Goal: Task Accomplishment & Management: Manage account settings

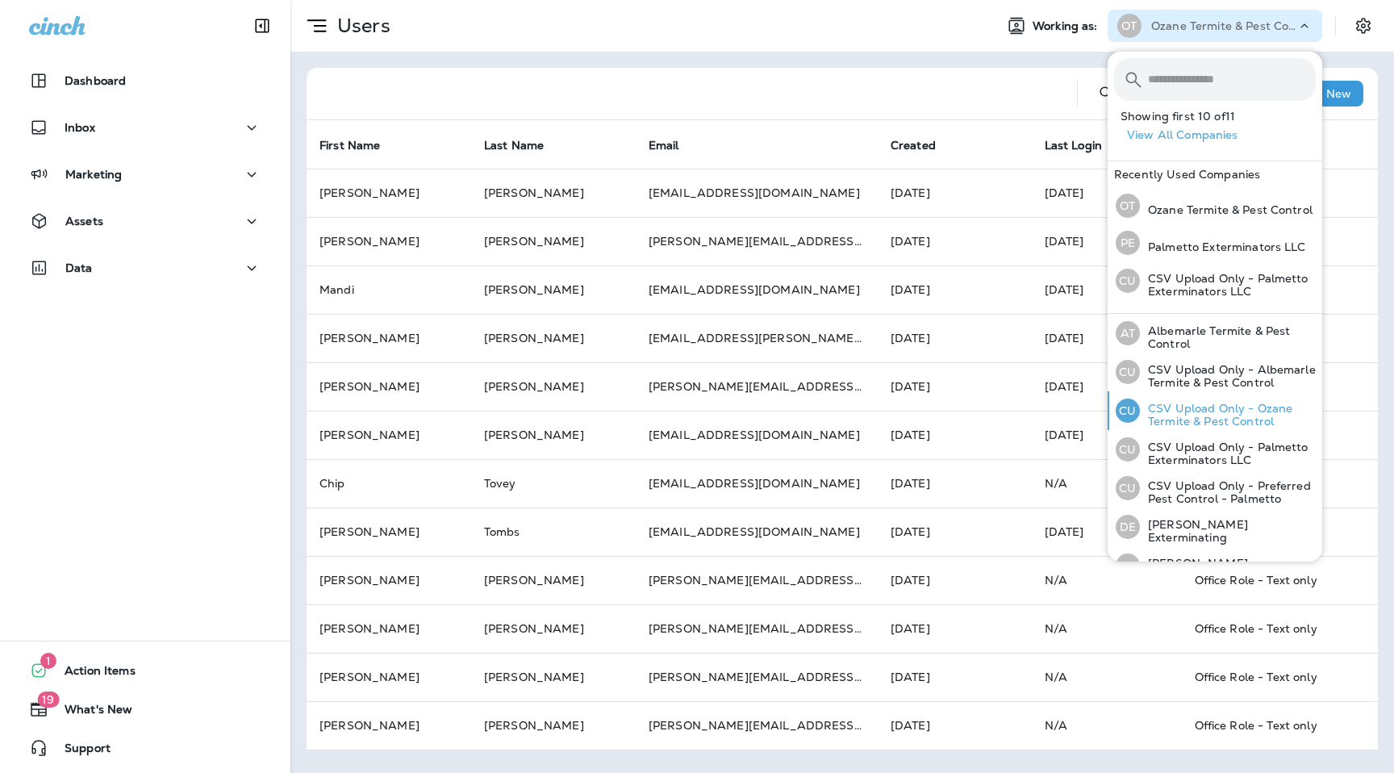
scroll to position [176, 0]
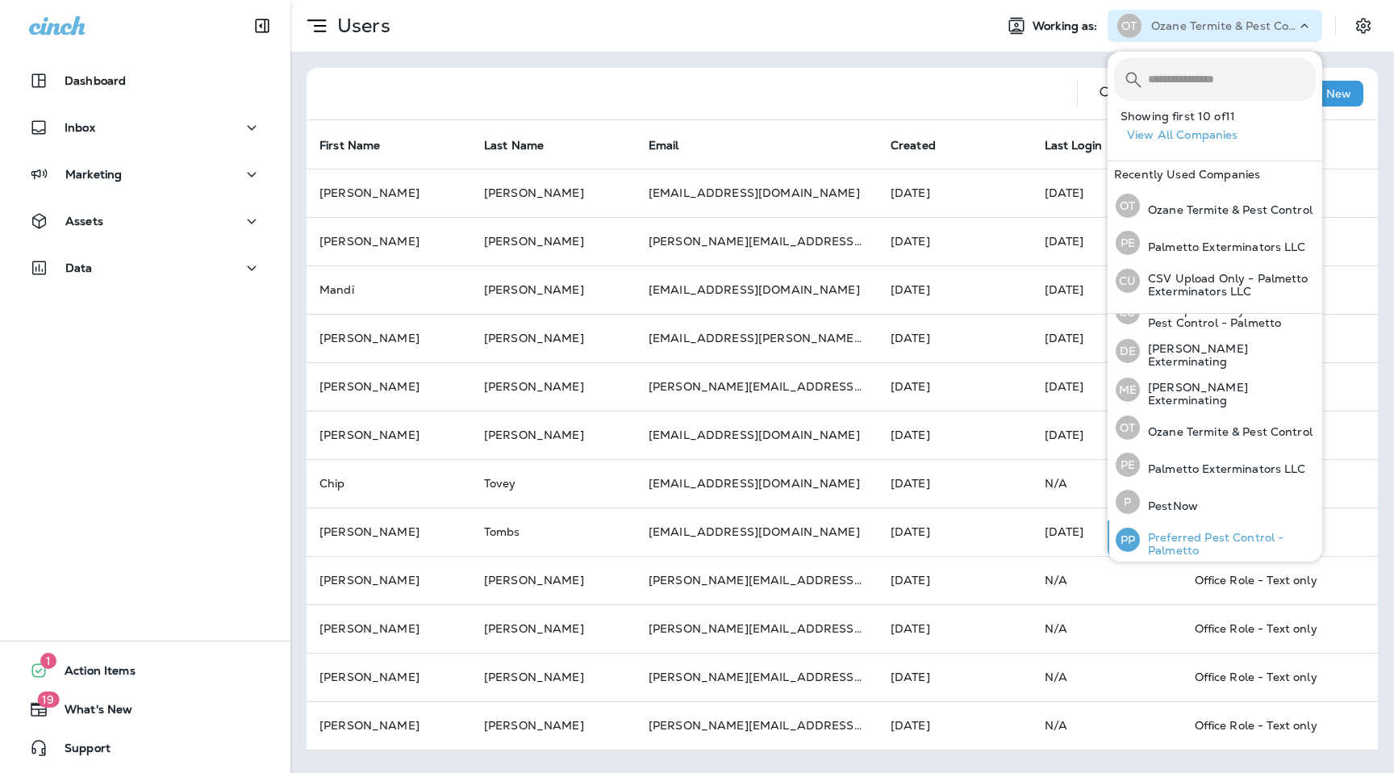
click at [1193, 552] on p "Preferred Pest Control - Palmetto" at bounding box center [1228, 544] width 176 height 26
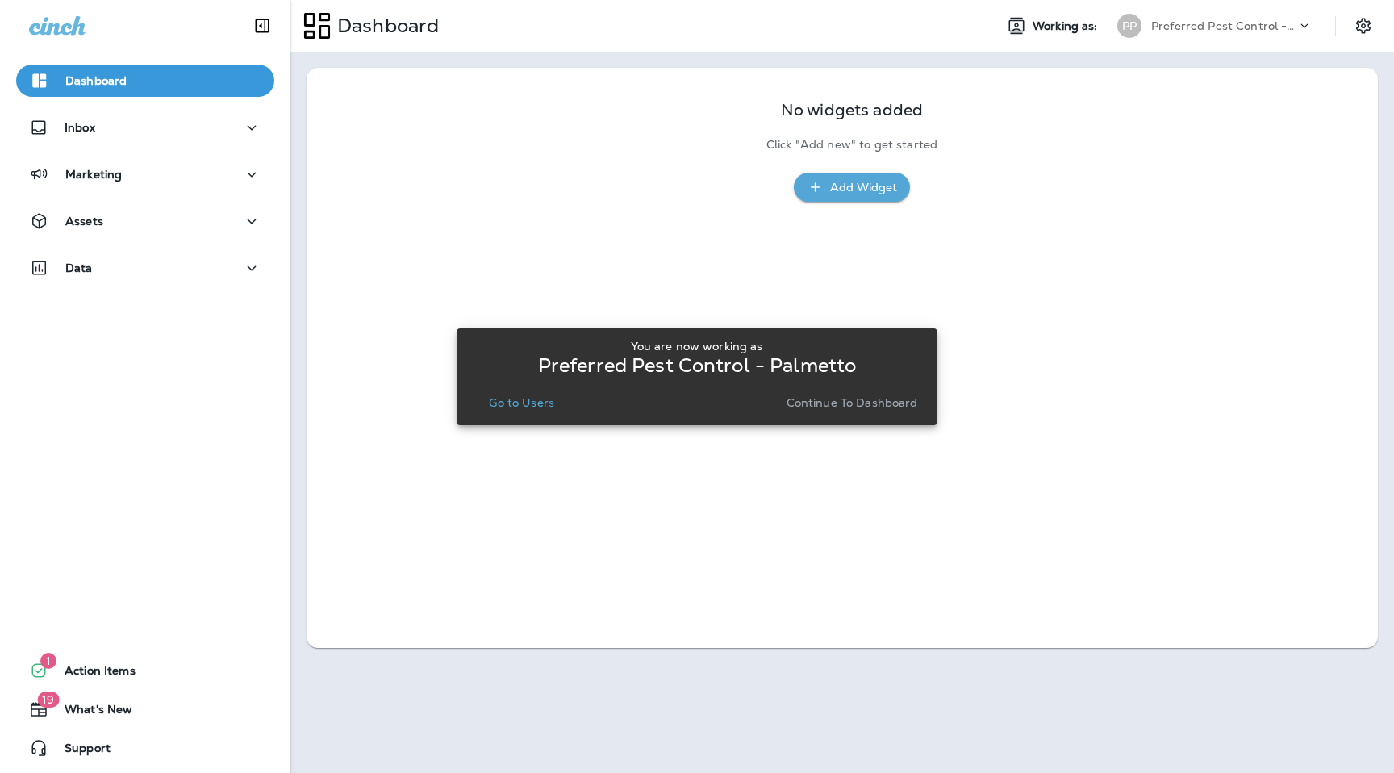
click at [858, 402] on p "Continue to Dashboard" at bounding box center [851, 402] width 131 height 13
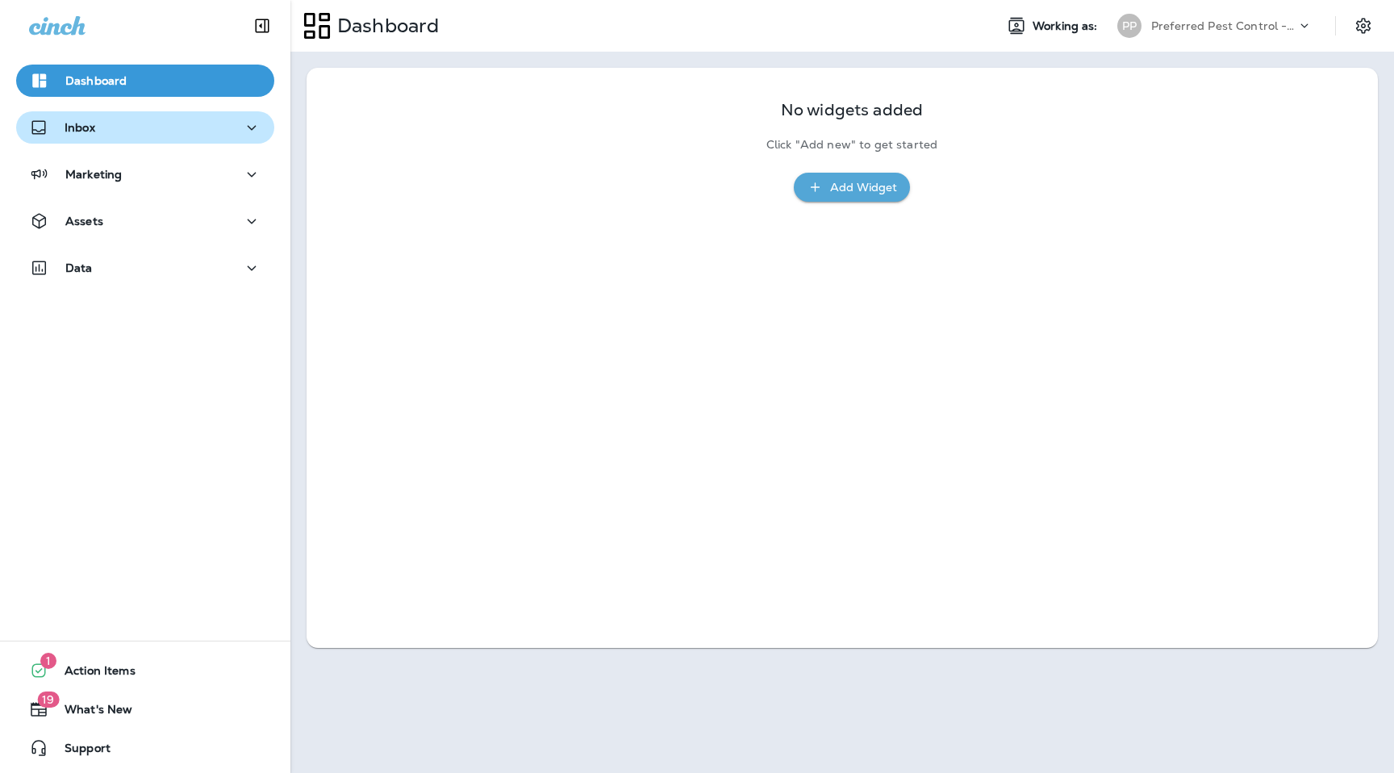
click at [161, 131] on div "Inbox" at bounding box center [145, 128] width 232 height 20
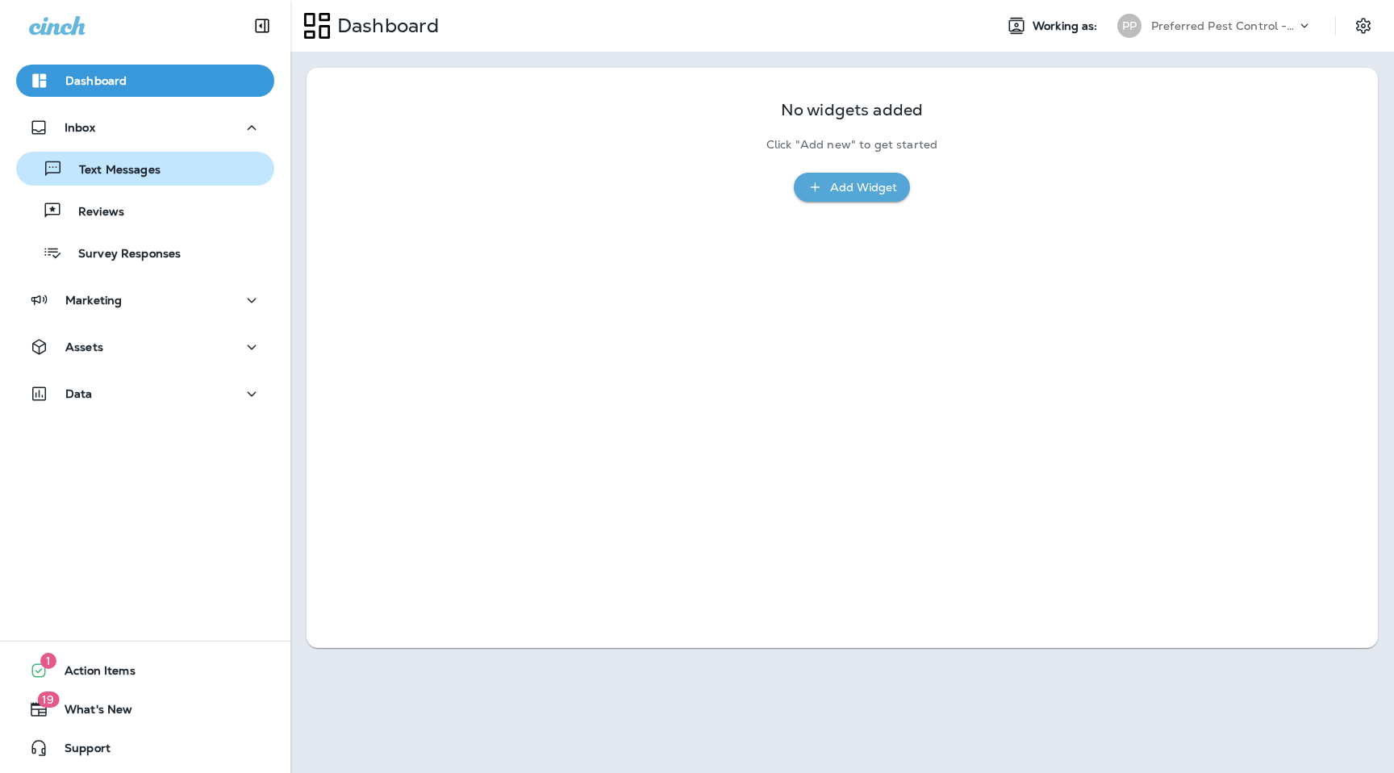
click at [162, 165] on div "Text Messages" at bounding box center [145, 168] width 245 height 24
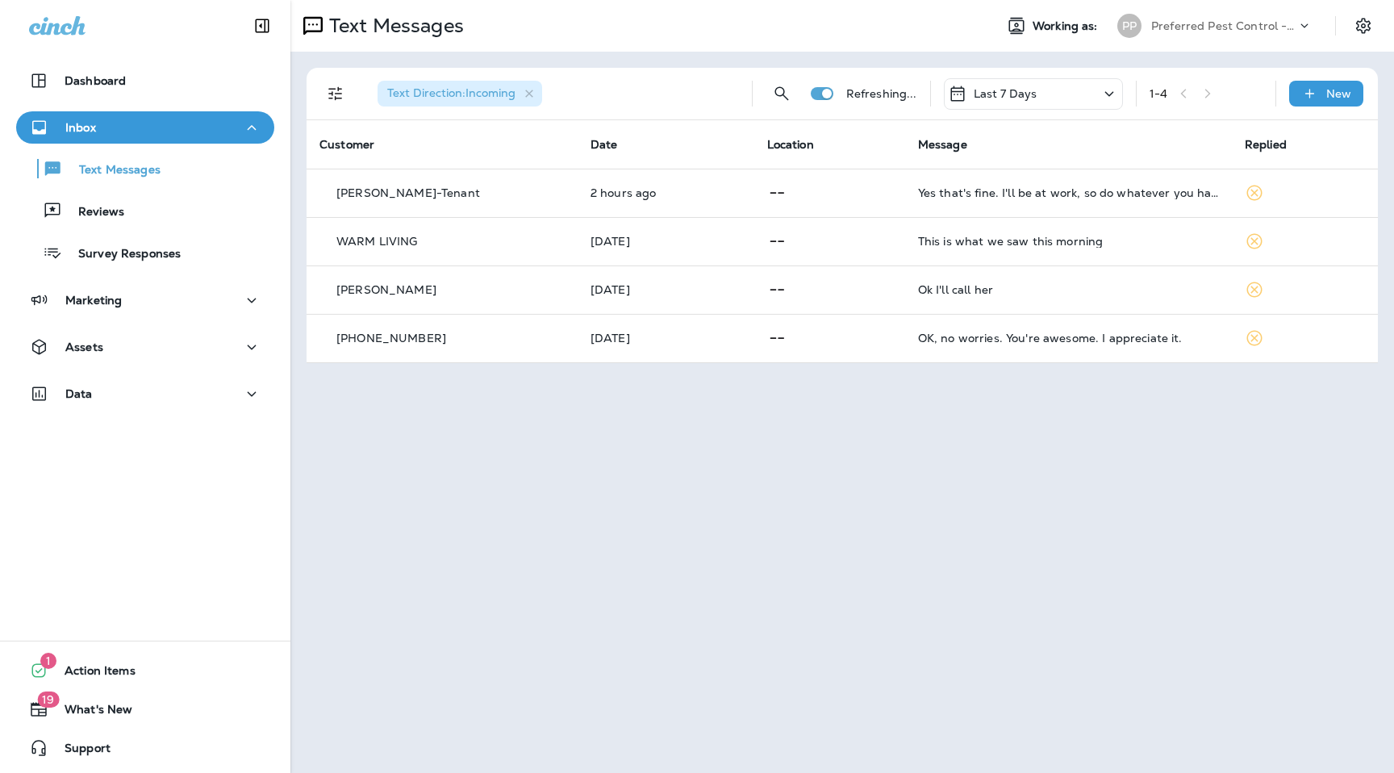
click at [1305, 25] on use at bounding box center [1304, 25] width 7 height 4
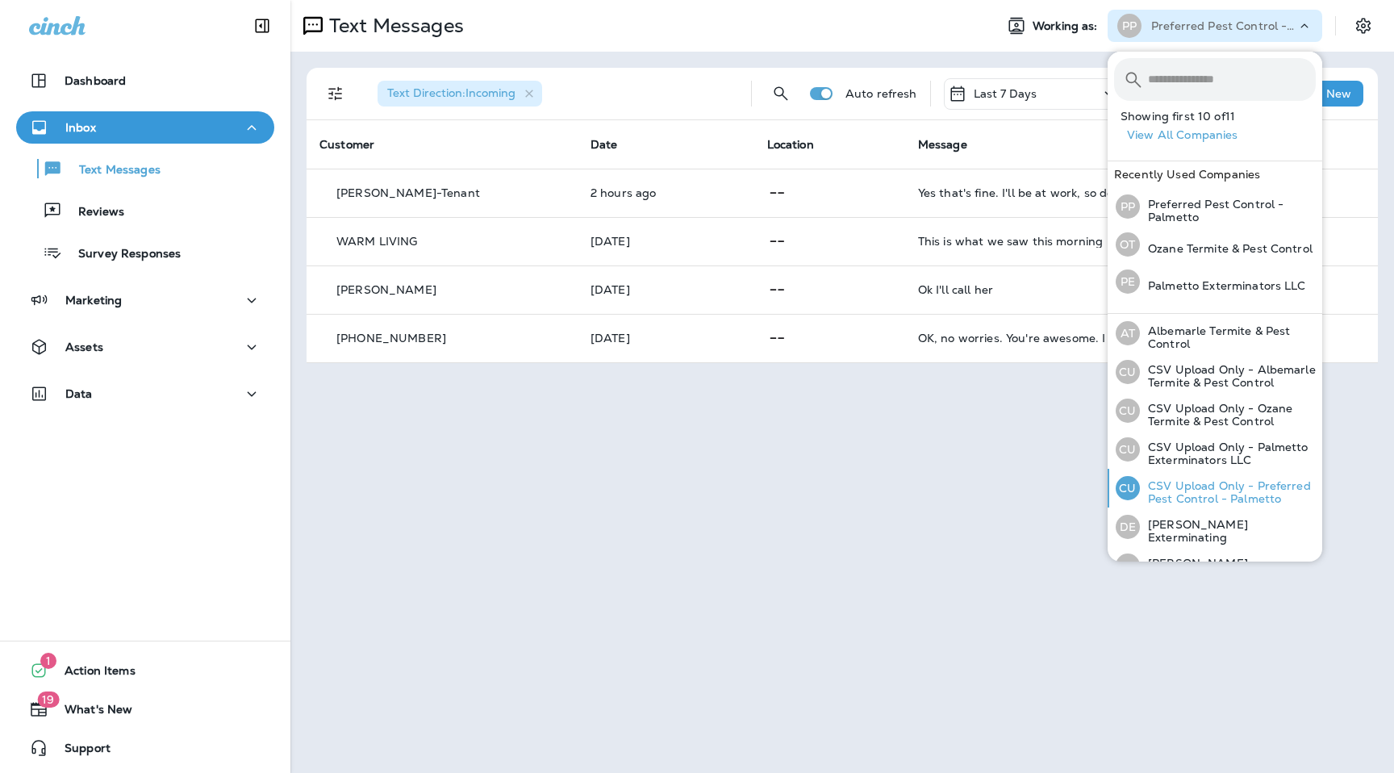
click at [1195, 482] on p "CSV Upload Only - Preferred Pest Control - Palmetto" at bounding box center [1228, 492] width 176 height 26
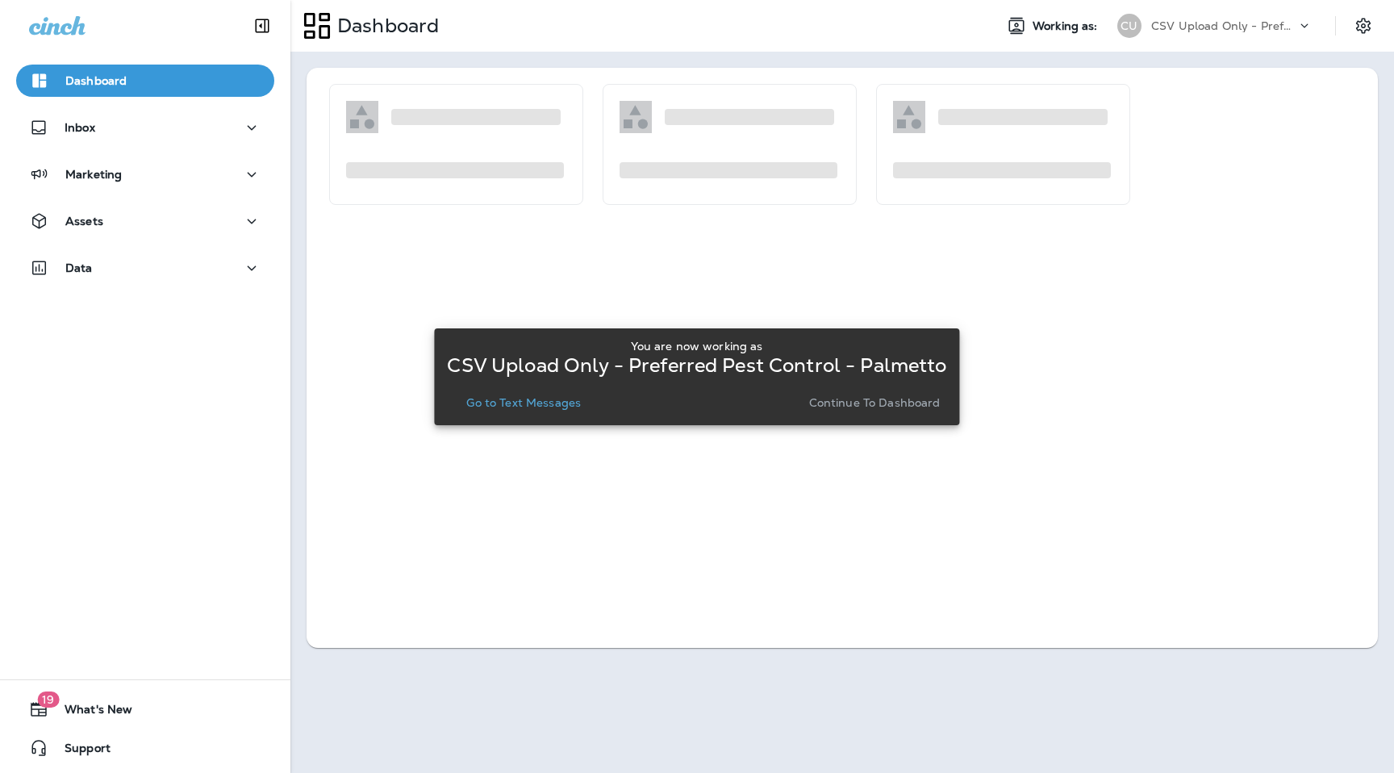
click at [857, 417] on div "You are now working as CSV Upload Only - Preferred Pest Control - Palmetto Go t…" at bounding box center [696, 376] width 499 height 87
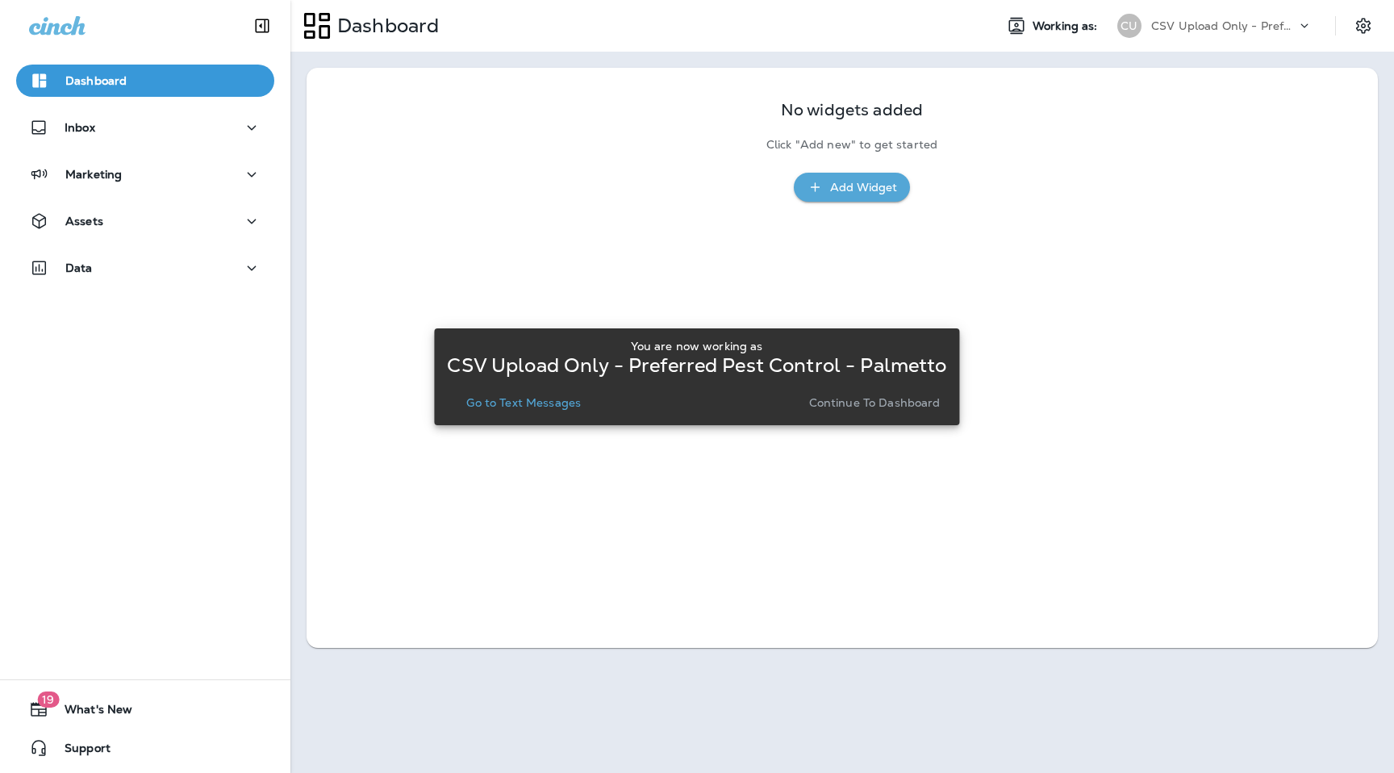
click at [861, 399] on p "Continue to Dashboard" at bounding box center [874, 402] width 131 height 13
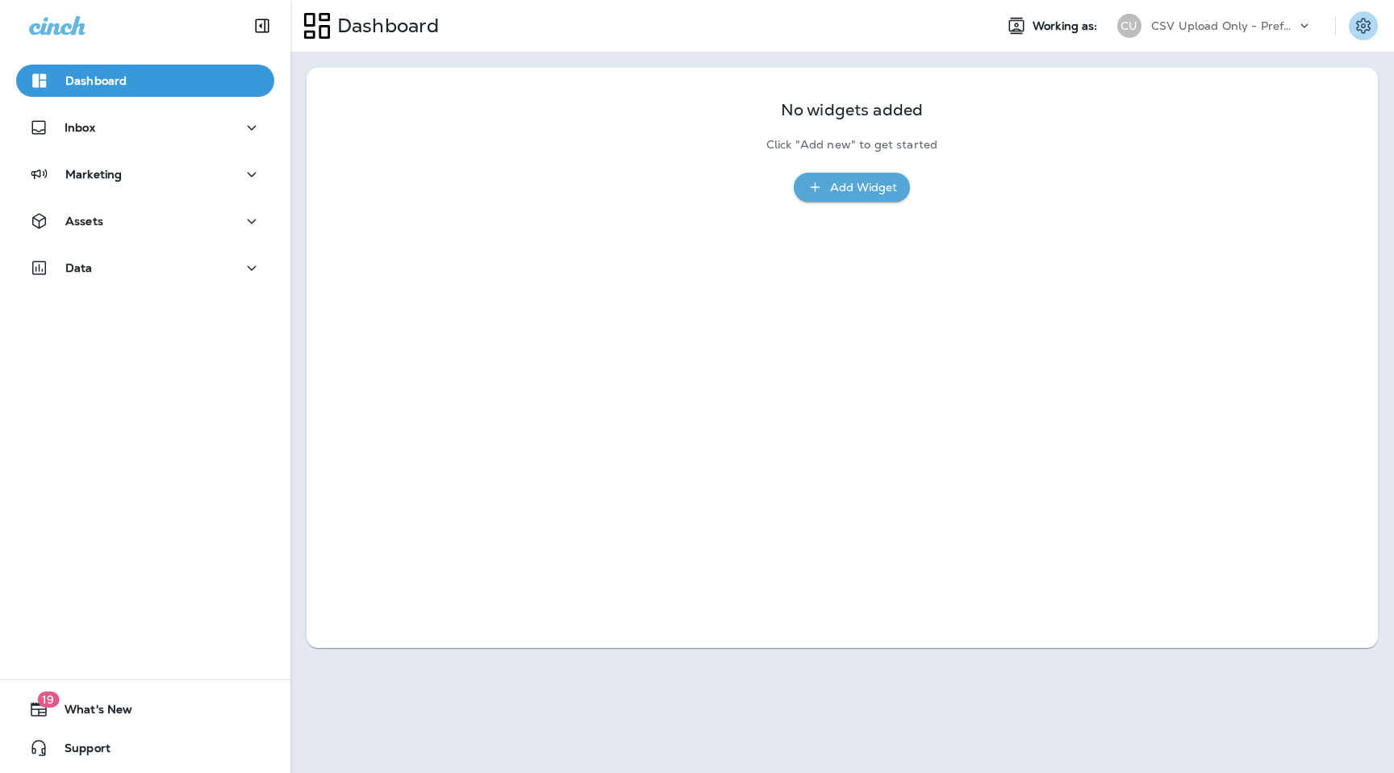
click at [1358, 33] on icon "Settings" at bounding box center [1363, 25] width 19 height 19
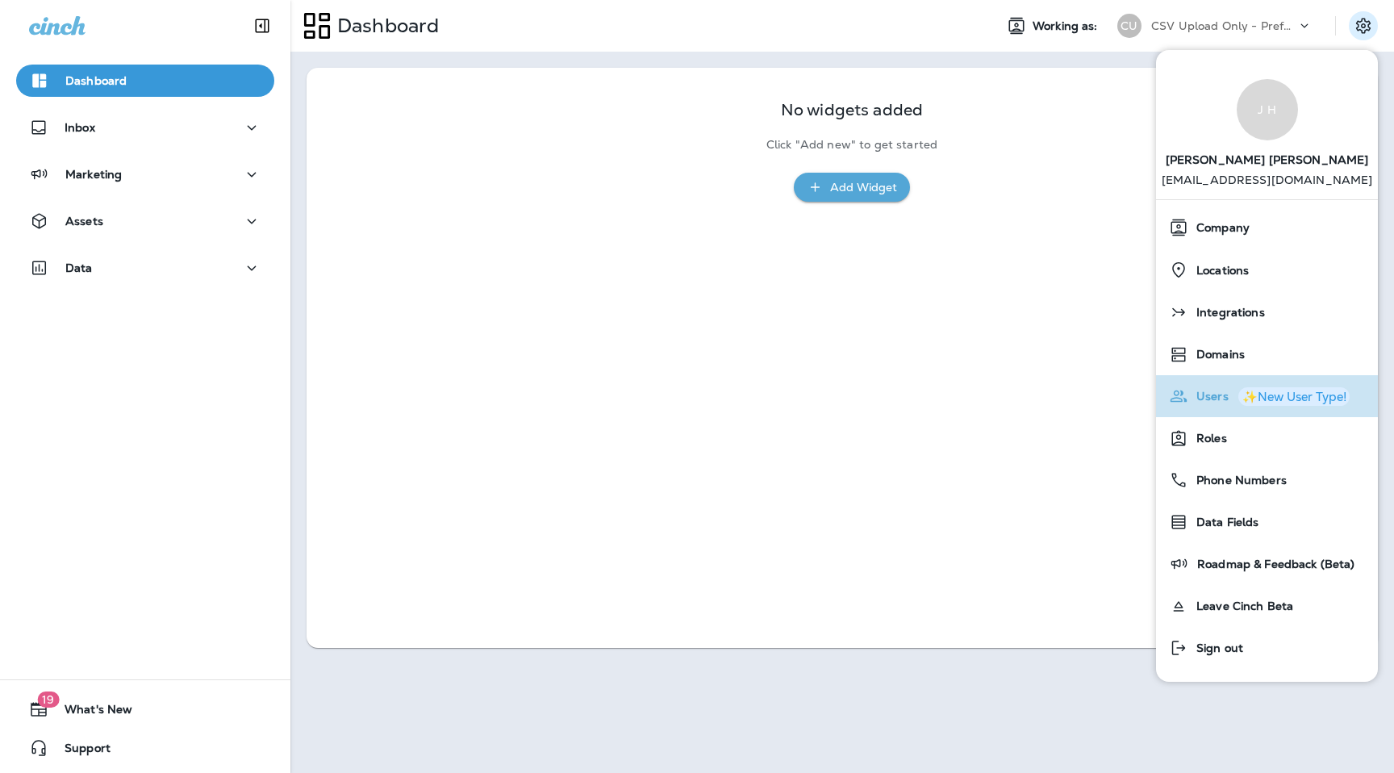
click at [1214, 399] on span "Users" at bounding box center [1208, 397] width 40 height 14
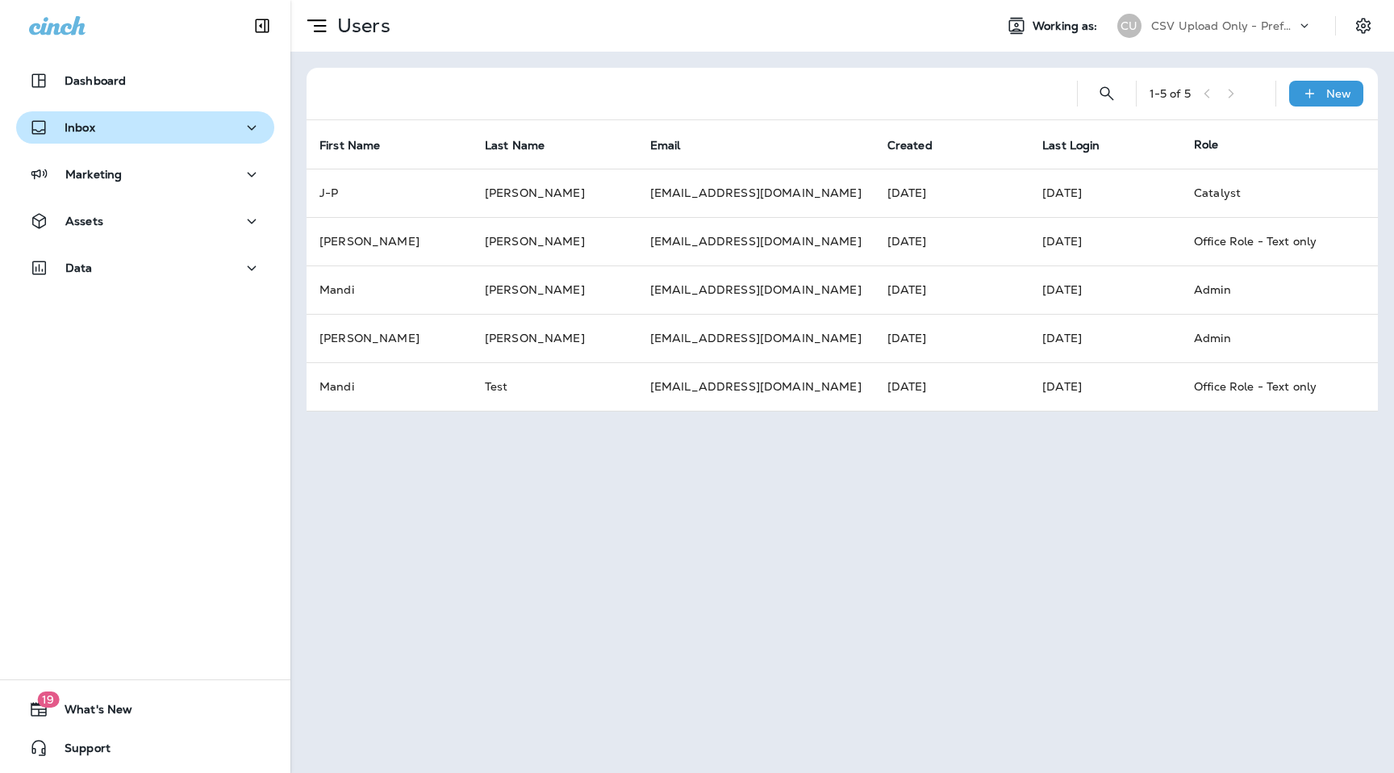
click at [219, 131] on div "Inbox" at bounding box center [145, 128] width 232 height 20
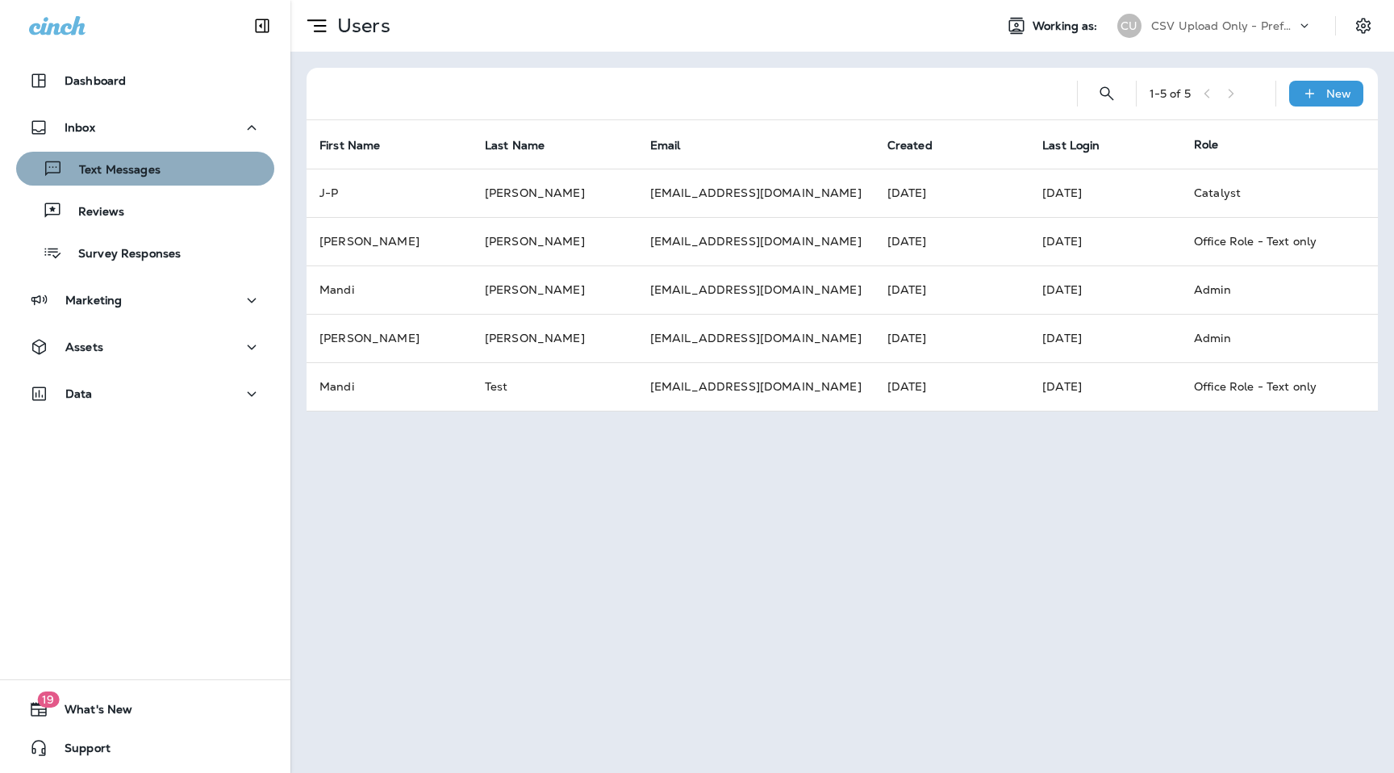
click at [214, 172] on div "Text Messages" at bounding box center [145, 168] width 245 height 24
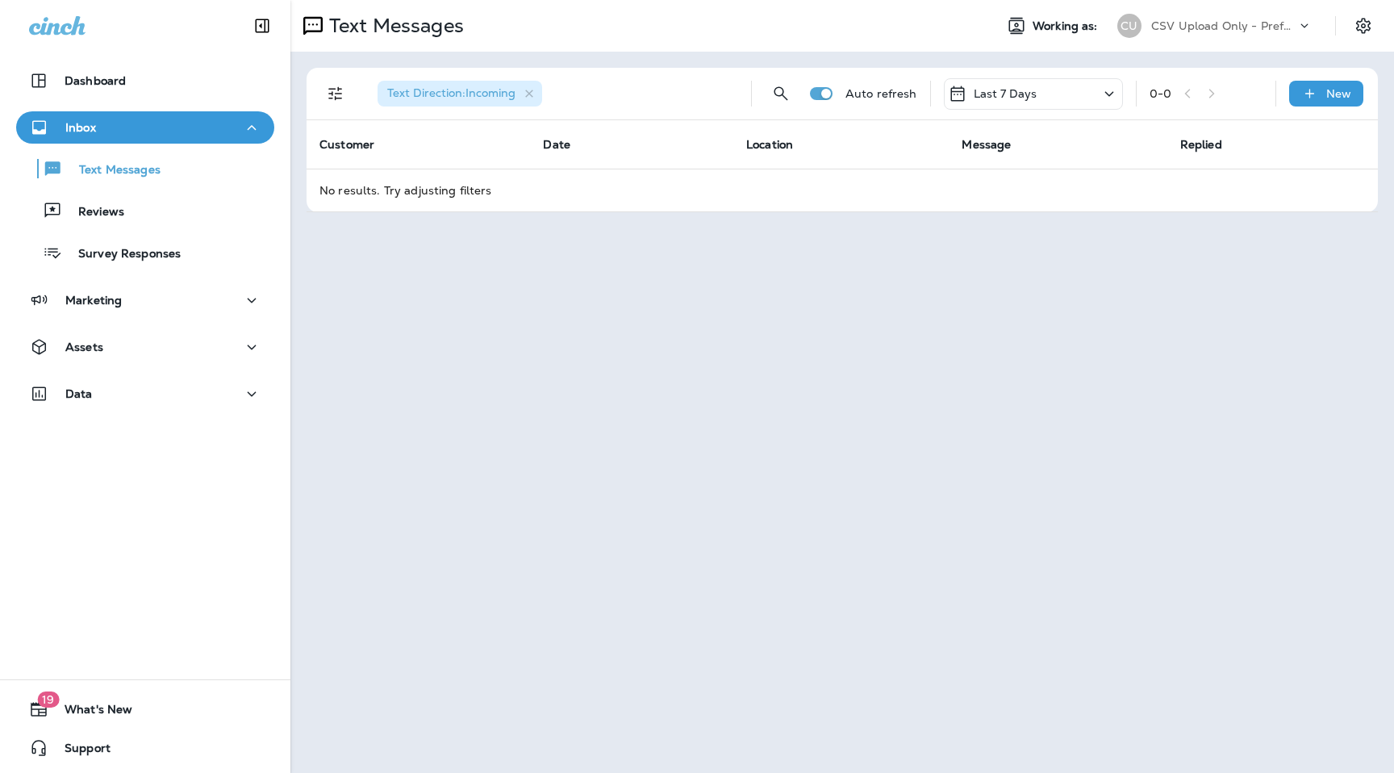
click at [1292, 31] on p "CSV Upload Only - Preferred Pest Control - Palmetto" at bounding box center [1223, 25] width 145 height 13
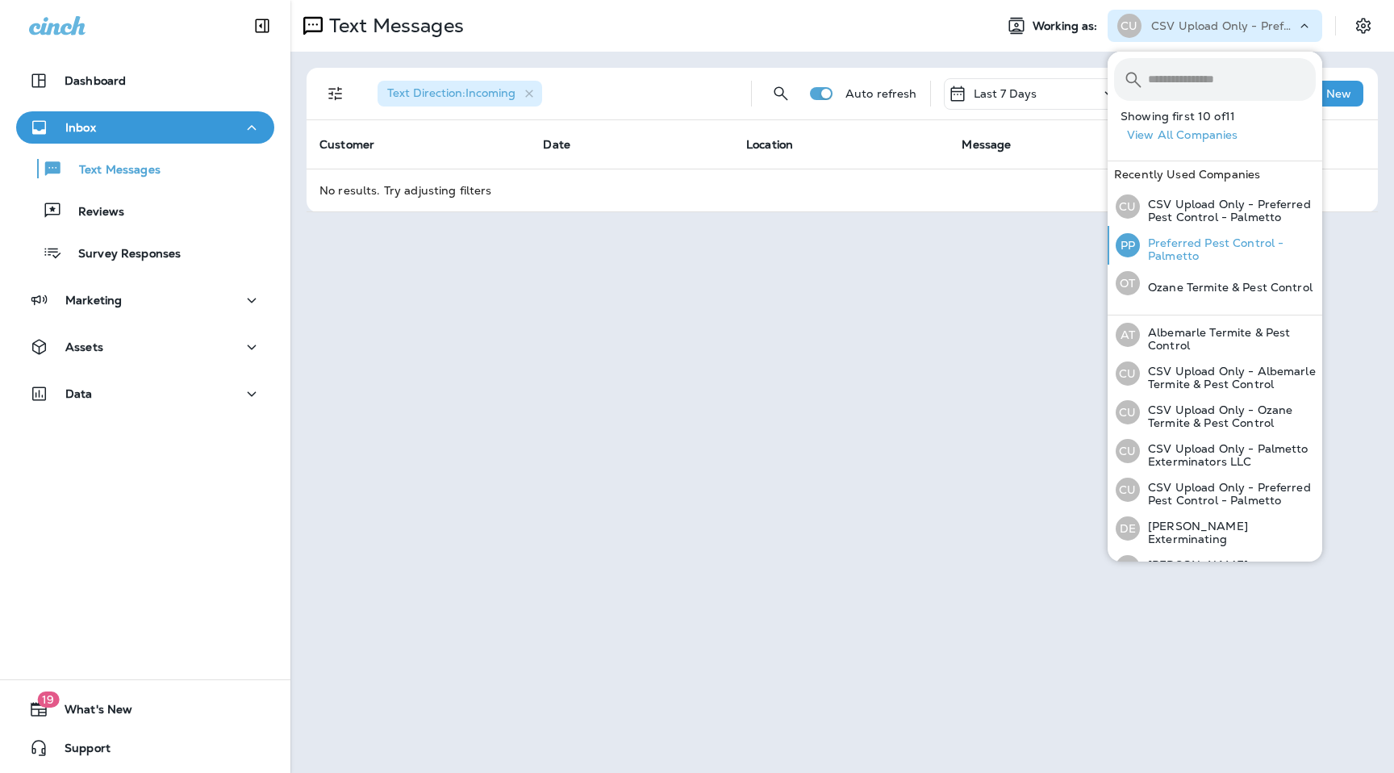
click at [1227, 232] on div "PP Preferred Pest Control - Palmetto" at bounding box center [1215, 245] width 213 height 39
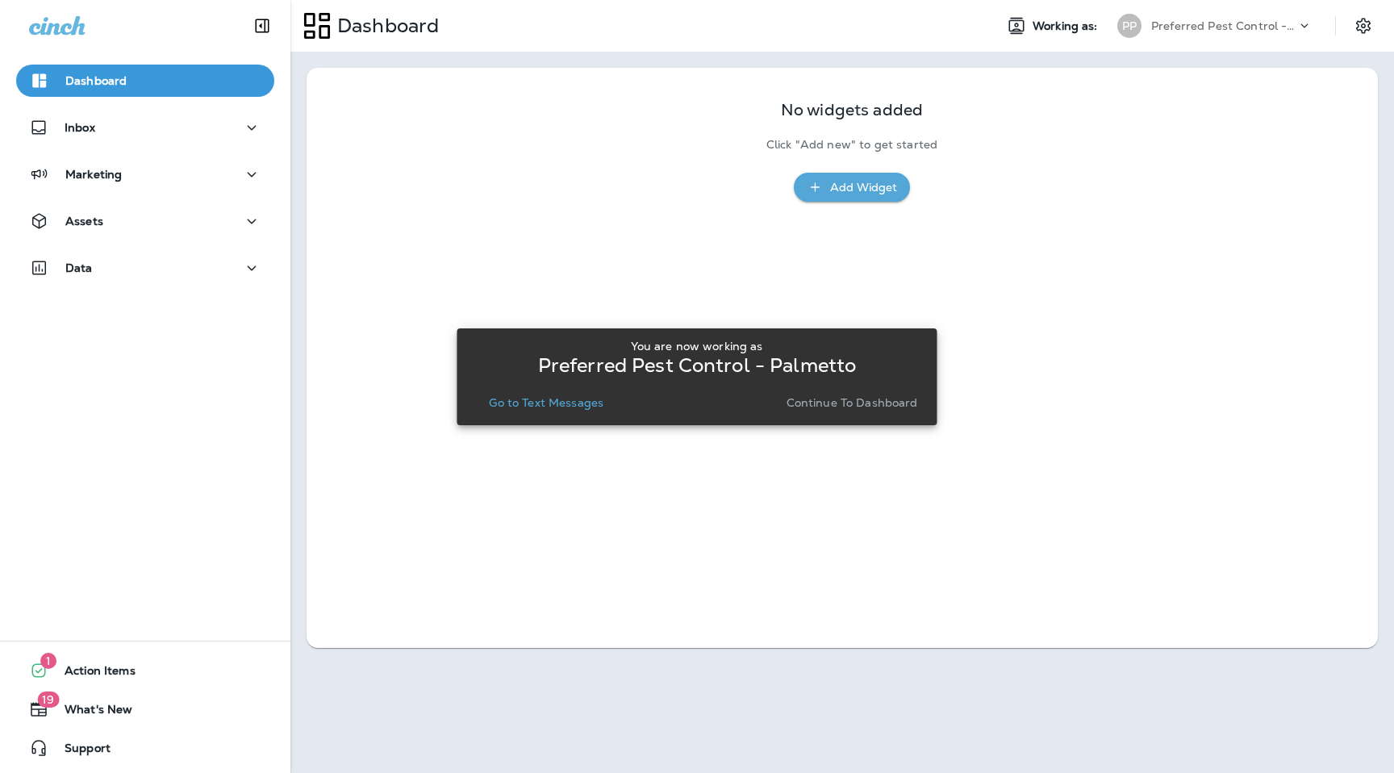
click at [570, 403] on p "Go to Text Messages" at bounding box center [546, 402] width 115 height 13
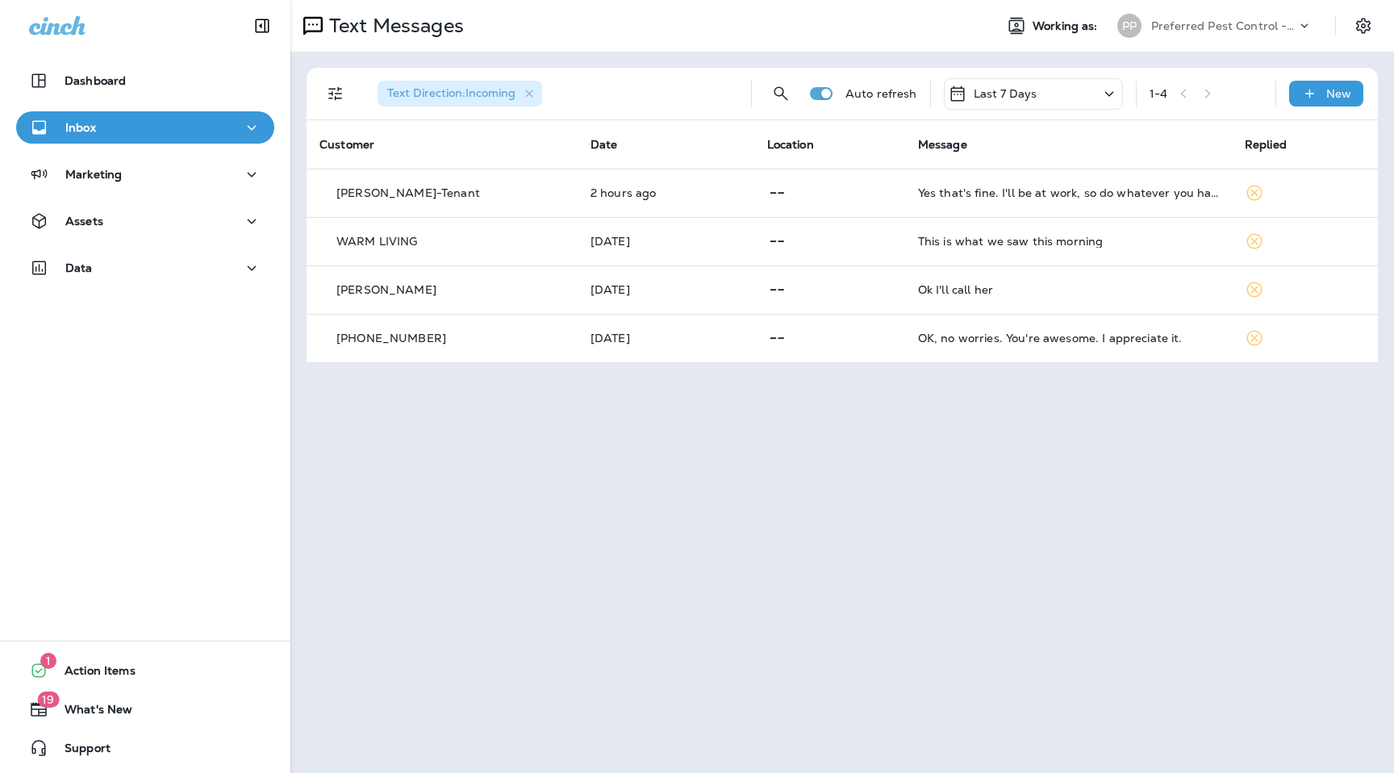
click at [1383, 22] on div at bounding box center [1371, 25] width 45 height 29
click at [1358, 22] on icon "Settings" at bounding box center [1363, 25] width 15 height 15
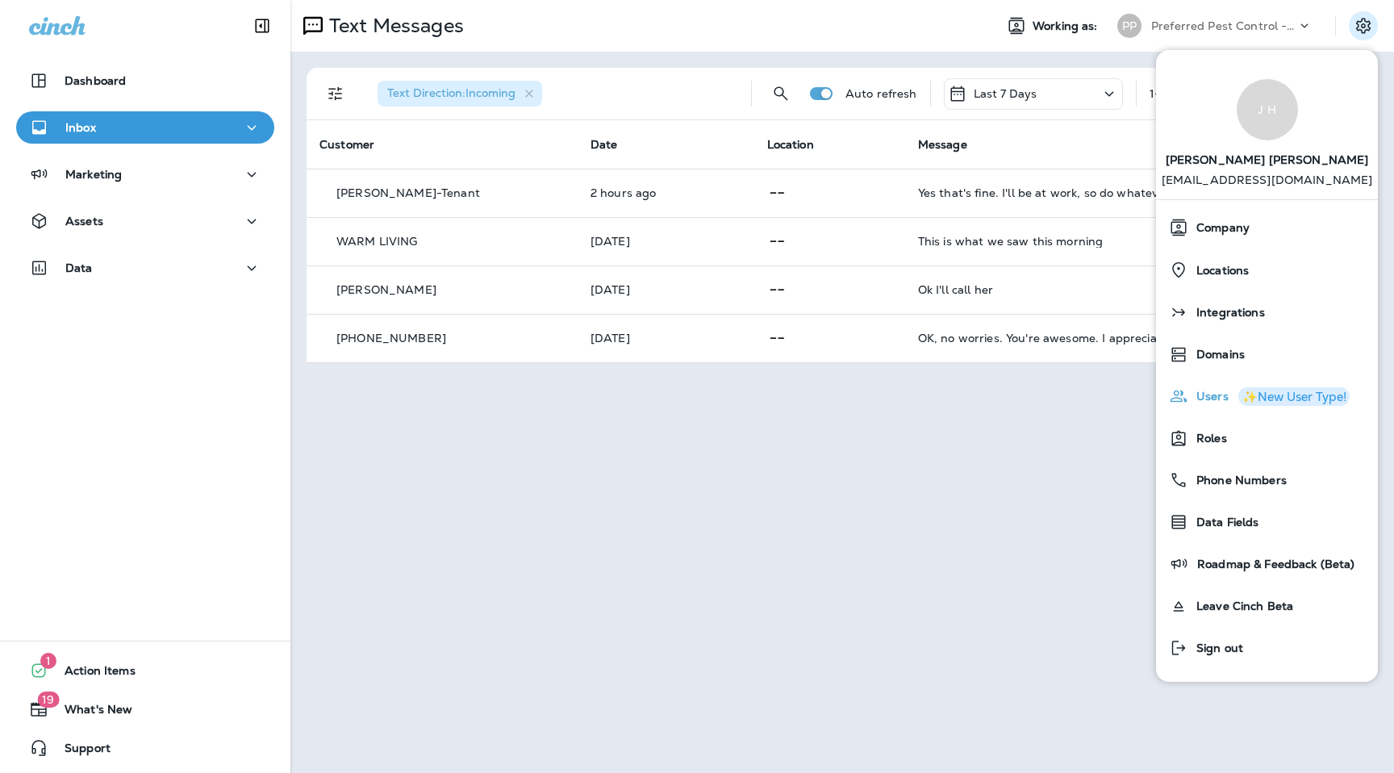
click at [1213, 403] on span "Users" at bounding box center [1208, 397] width 40 height 14
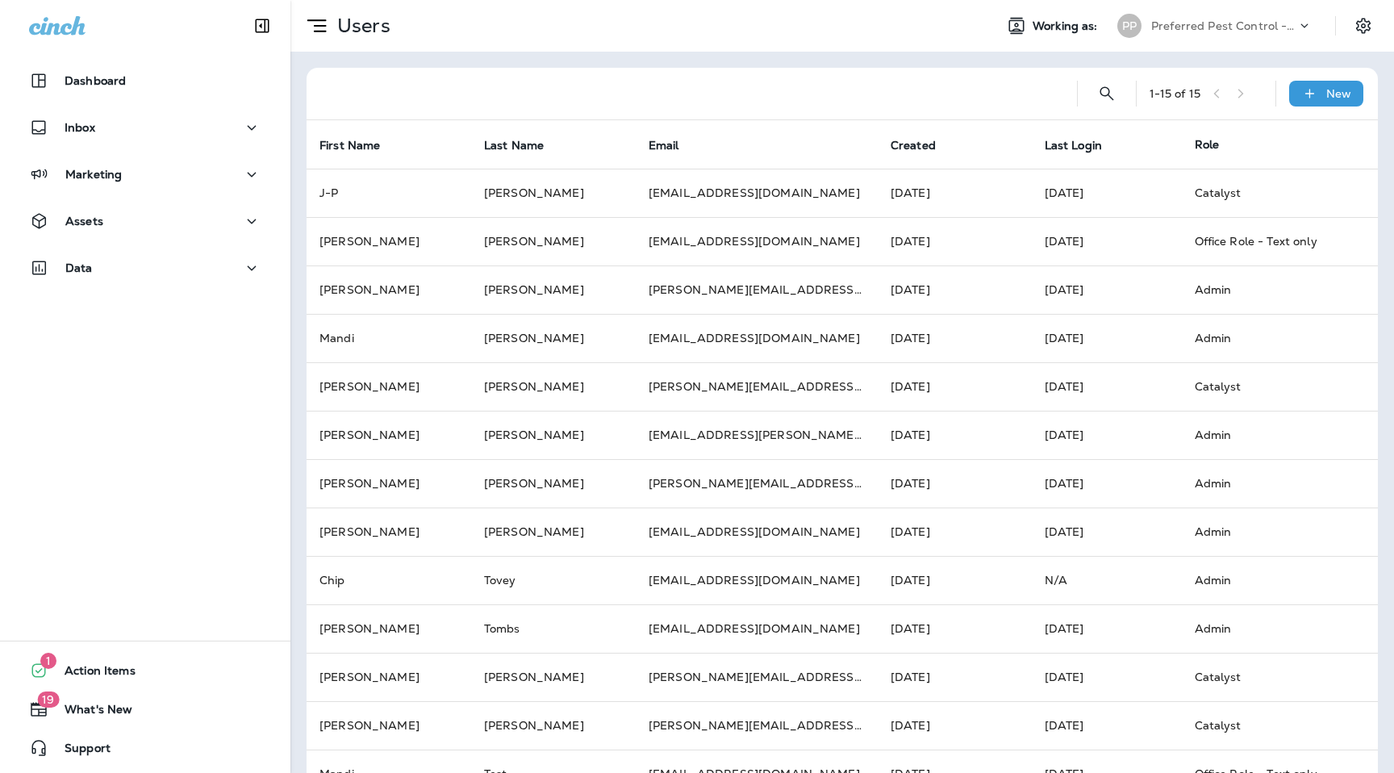
click at [1224, 9] on div "Users Working as: PP Preferred Pest Control - Palmetto" at bounding box center [841, 26] width 1103 height 52
click at [1223, 23] on p "Preferred Pest Control - Palmetto" at bounding box center [1223, 25] width 145 height 13
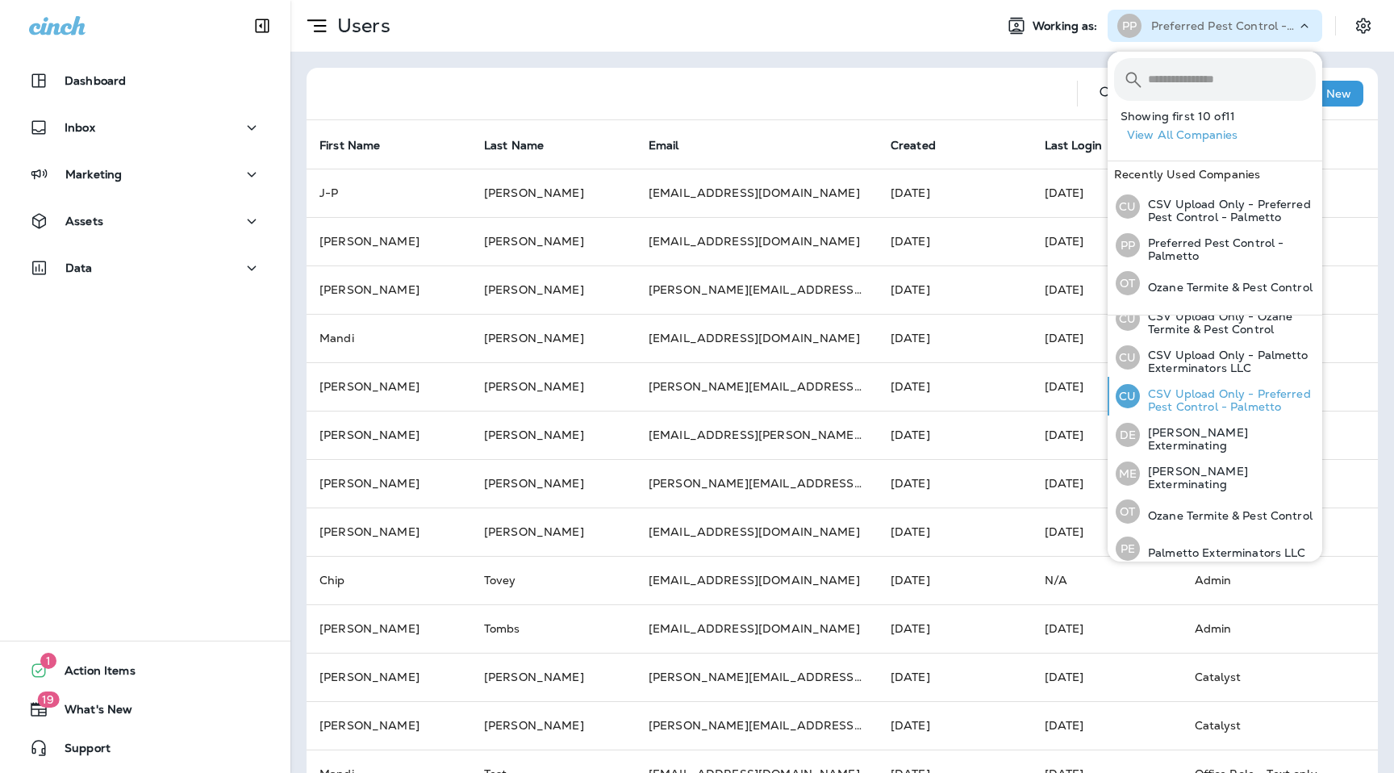
scroll to position [177, 0]
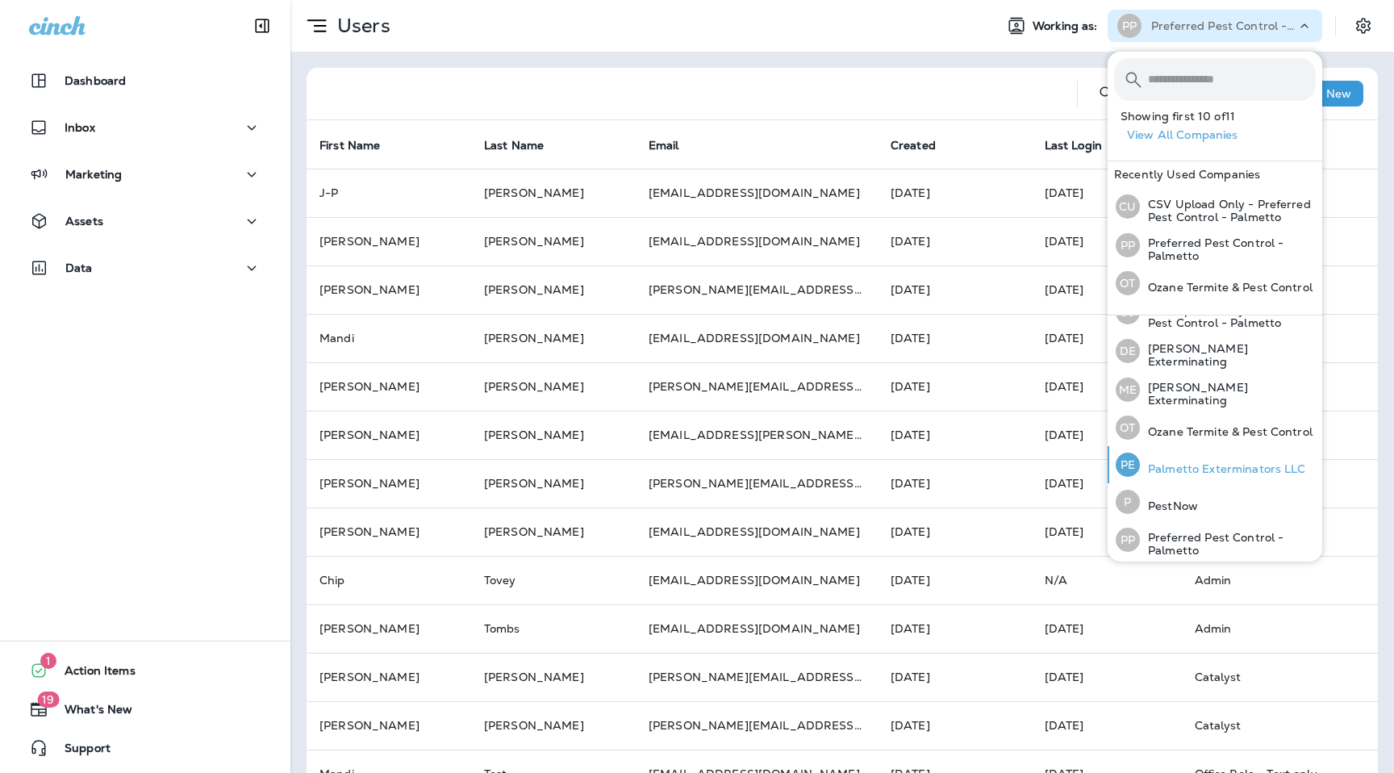
click at [1195, 455] on div "PE Palmetto Exterminators LLC" at bounding box center [1210, 464] width 203 height 37
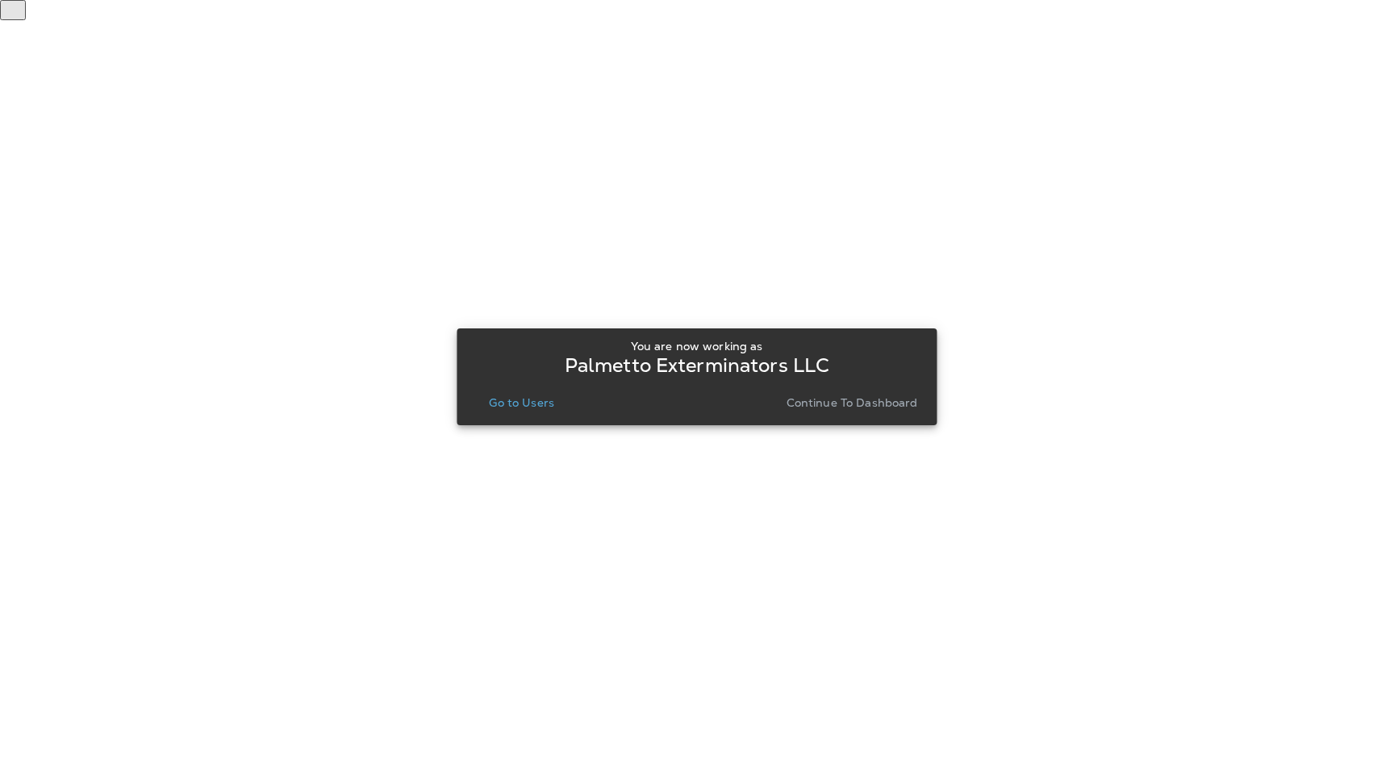
click at [511, 403] on p "Go to Users" at bounding box center [521, 402] width 65 height 13
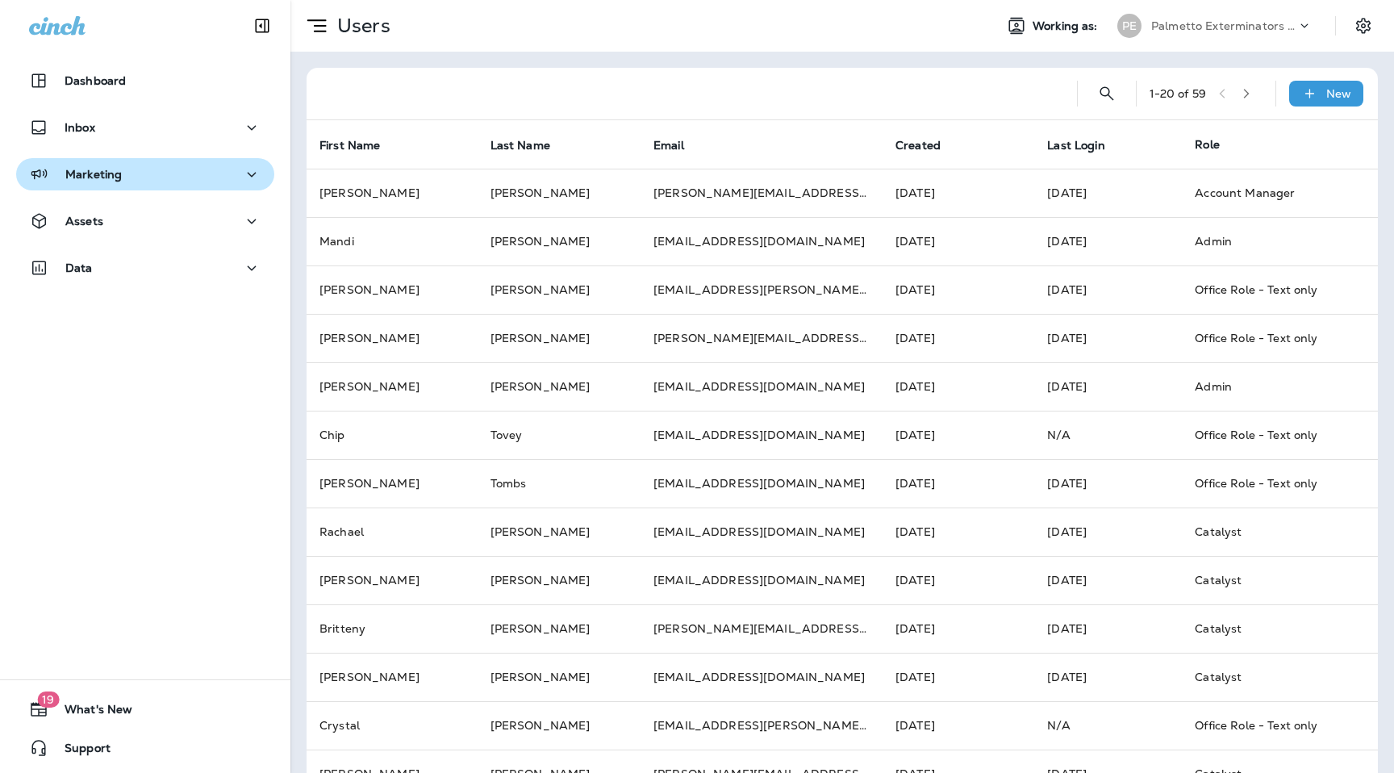
click at [185, 187] on button "Marketing" at bounding box center [145, 174] width 258 height 32
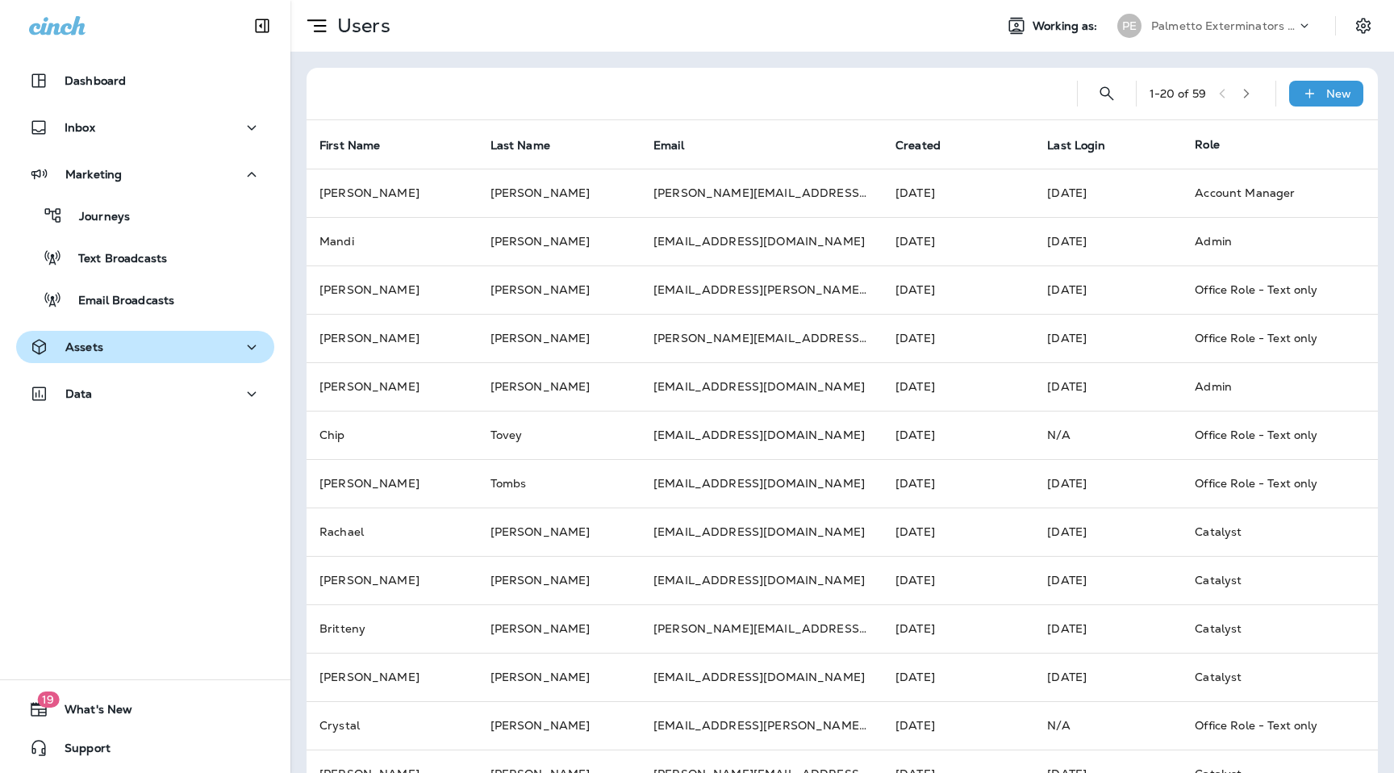
click at [155, 347] on div "Assets" at bounding box center [145, 347] width 232 height 20
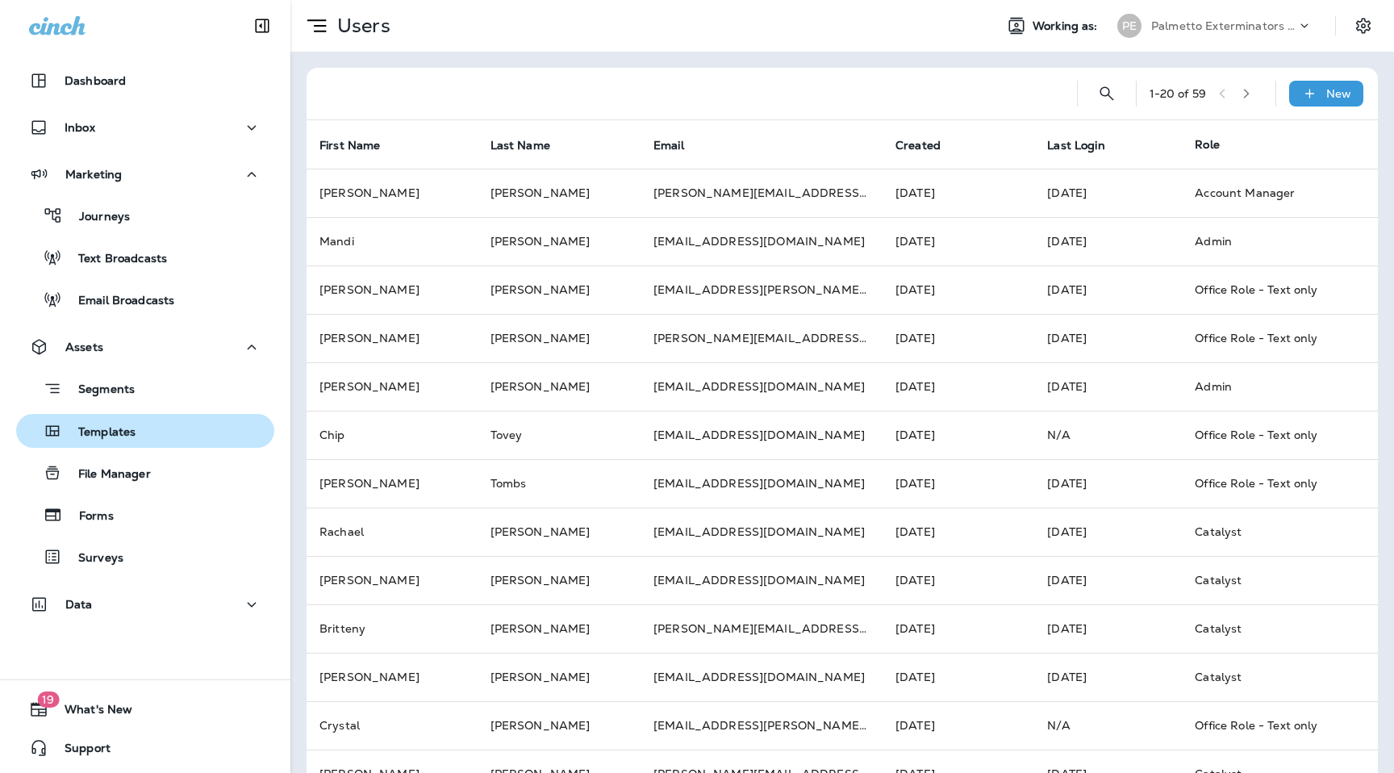
click at [140, 425] on div "Templates" at bounding box center [145, 431] width 245 height 24
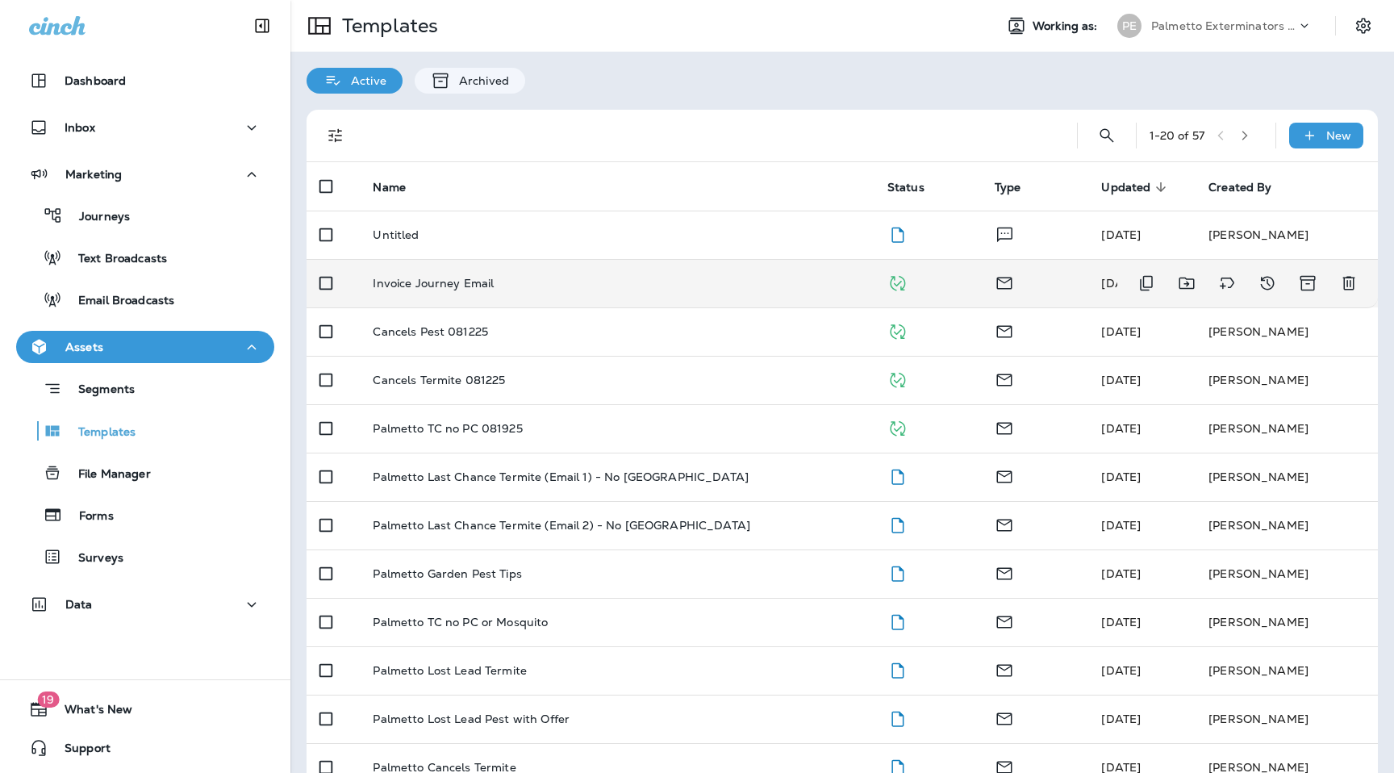
click at [461, 301] on td "Invoice Journey Email" at bounding box center [617, 283] width 514 height 48
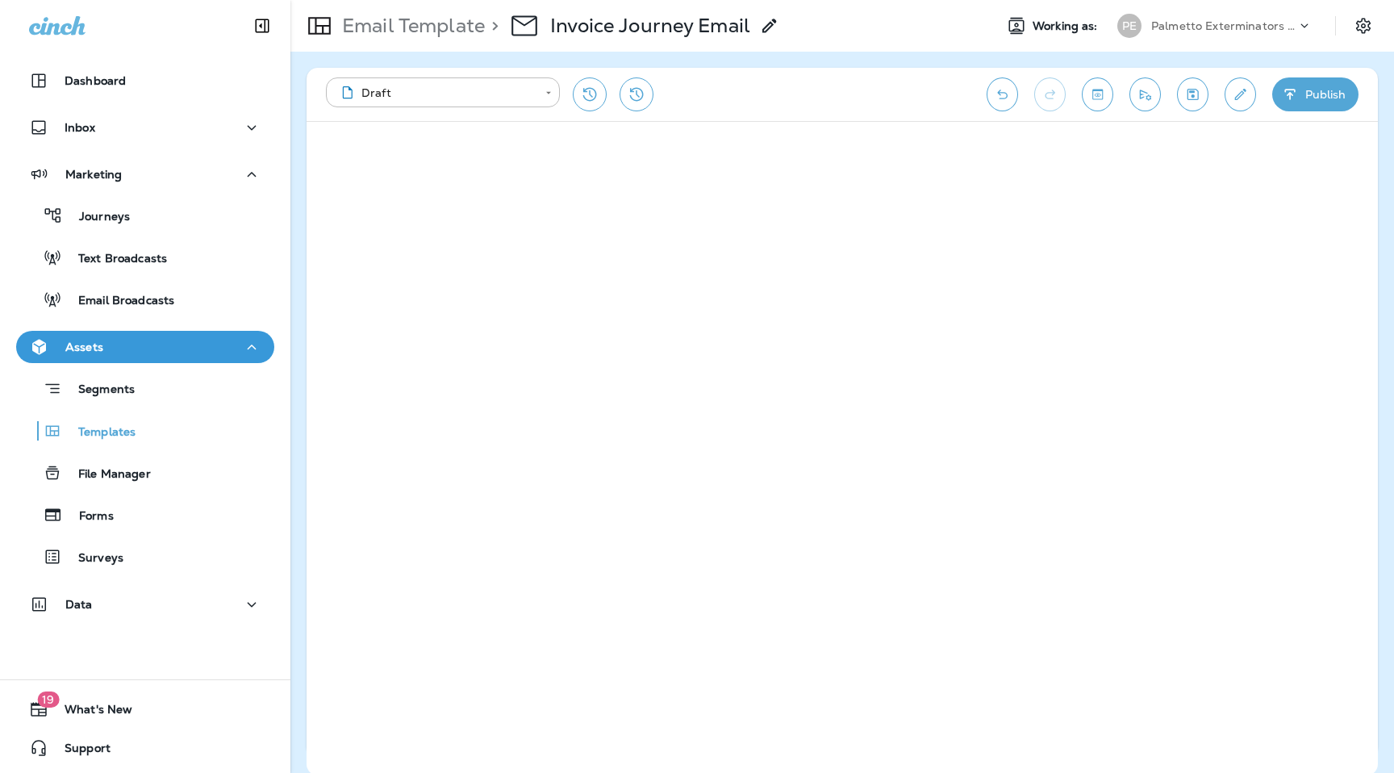
click at [1254, 104] on div "**********" at bounding box center [842, 94] width 1071 height 53
click at [1231, 97] on button "Edit details" at bounding box center [1239, 94] width 31 height 34
